Goal: Task Accomplishment & Management: Manage account settings

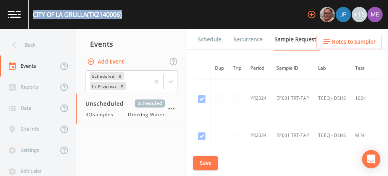
scroll to position [989, 5]
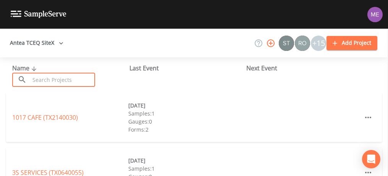
click at [62, 83] on input "text" at bounding box center [62, 80] width 65 height 14
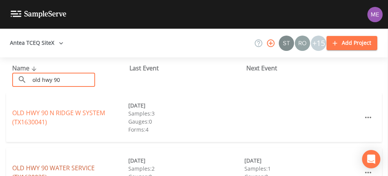
type input "old hwy 90"
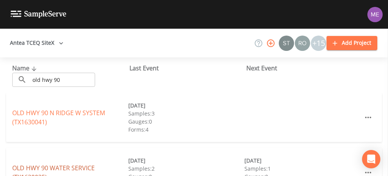
click at [52, 166] on link "OLD HWY 90 WATER SERVICE (TX1630035)" at bounding box center [53, 173] width 83 height 18
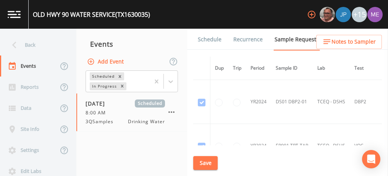
click at [204, 40] on link "Schedule" at bounding box center [210, 39] width 26 height 21
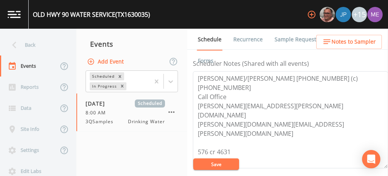
scroll to position [210, 0]
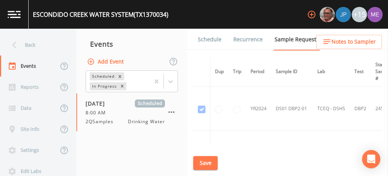
scroll to position [128, 0]
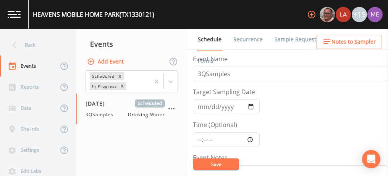
scroll to position [205, 0]
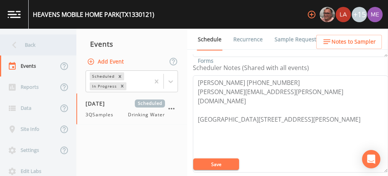
click at [31, 41] on div "Back" at bounding box center [34, 44] width 69 height 21
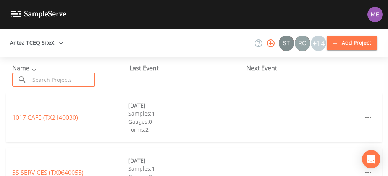
click at [49, 77] on input "text" at bounding box center [62, 80] width 65 height 14
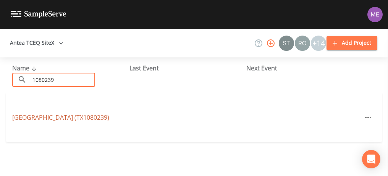
type input "1080239"
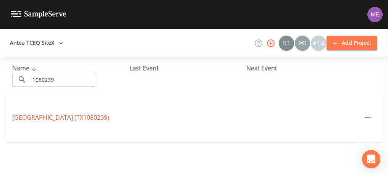
click at [40, 113] on link "AQUA PLANET WATER PARK (TX1080239)" at bounding box center [60, 117] width 97 height 8
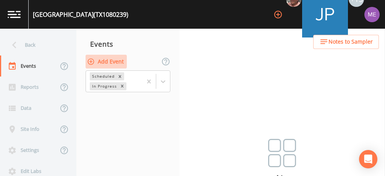
click at [112, 63] on button "Add Event" at bounding box center [106, 62] width 41 height 14
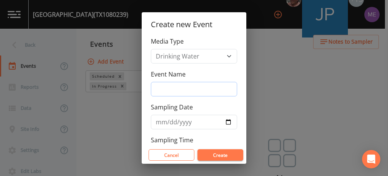
click at [158, 91] on input "Event Name" at bounding box center [194, 89] width 86 height 15
type input "3QSamples"
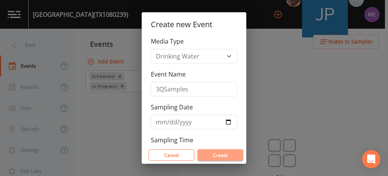
click at [215, 153] on button "Create" at bounding box center [221, 154] width 46 height 11
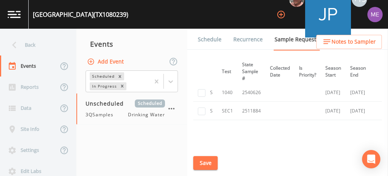
scroll to position [47, 0]
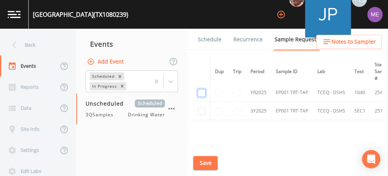
click at [200, 93] on input "checkbox" at bounding box center [202, 93] width 8 height 8
checkbox input "true"
click at [201, 109] on input "checkbox" at bounding box center [202, 111] width 8 height 8
checkbox input "true"
click at [204, 162] on button "Save" at bounding box center [205, 163] width 24 height 14
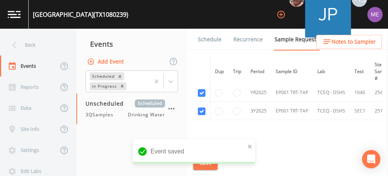
click at [208, 39] on link "Schedule" at bounding box center [210, 39] width 26 height 21
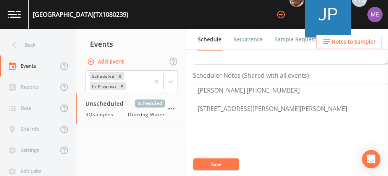
scroll to position [199, 0]
